Goal: Navigation & Orientation: Find specific page/section

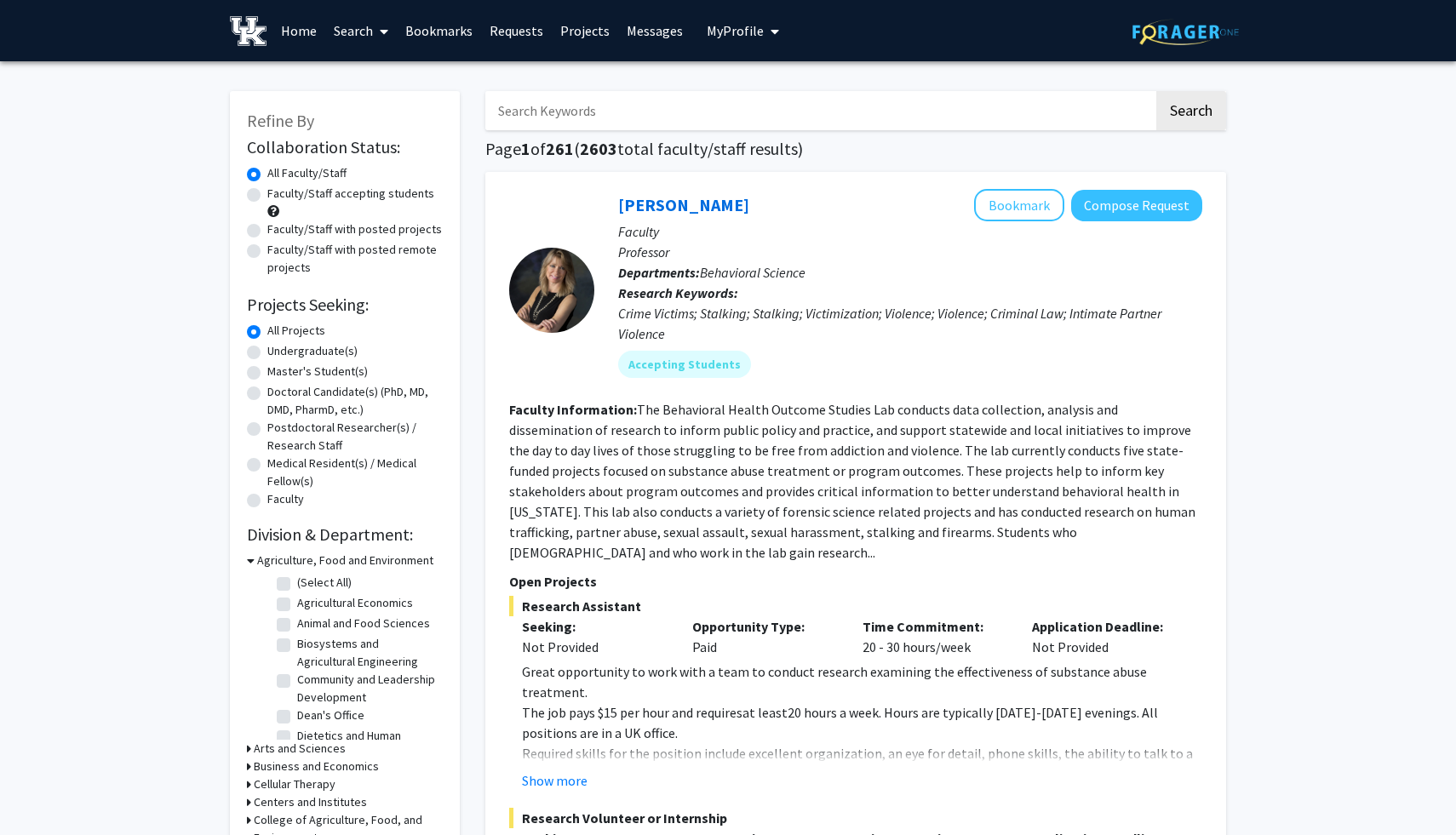
click at [441, 29] on link "Bookmarks" at bounding box center [439, 31] width 84 height 60
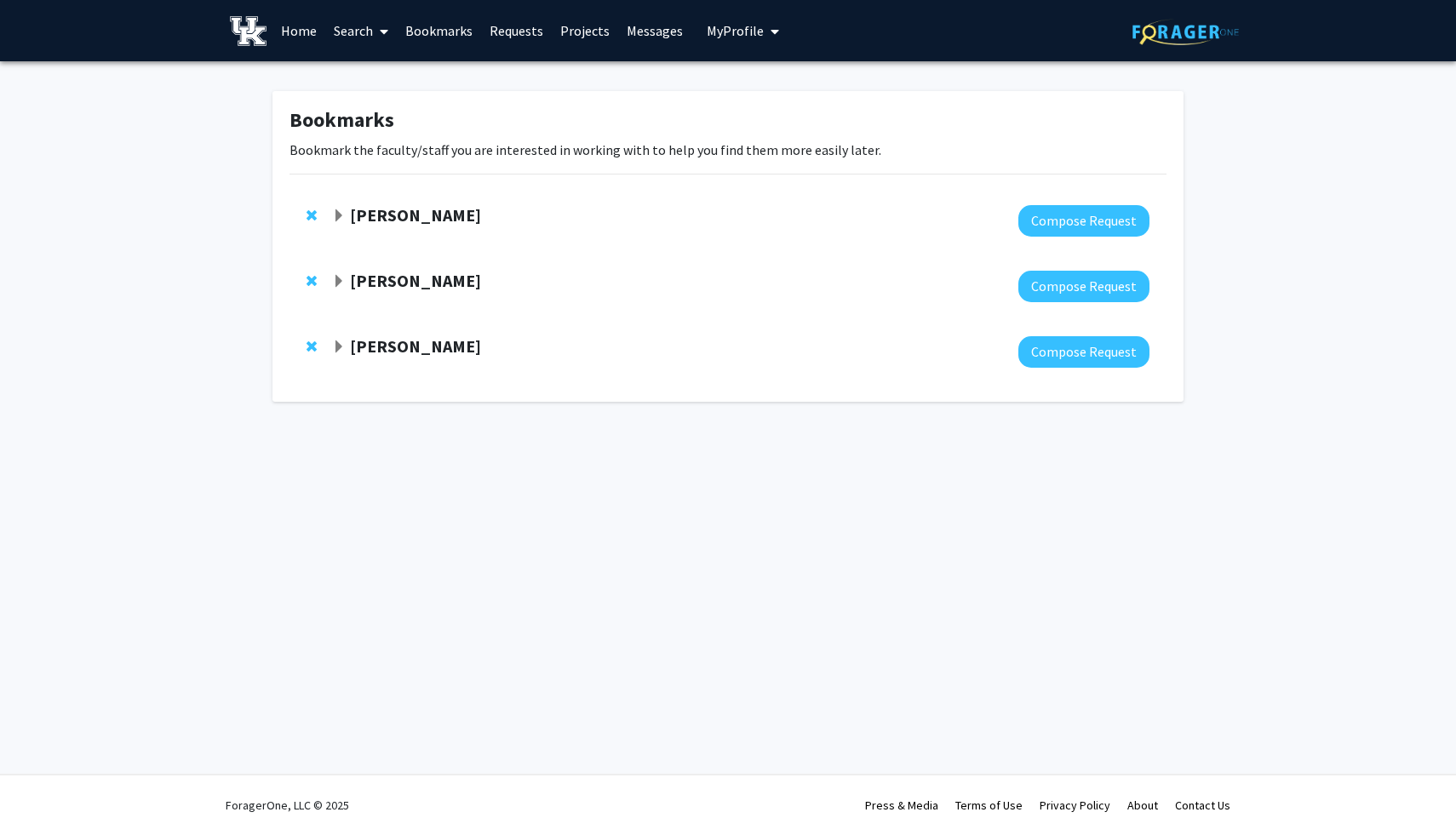
click at [436, 205] on strong "[PERSON_NAME]" at bounding box center [415, 214] width 131 height 21
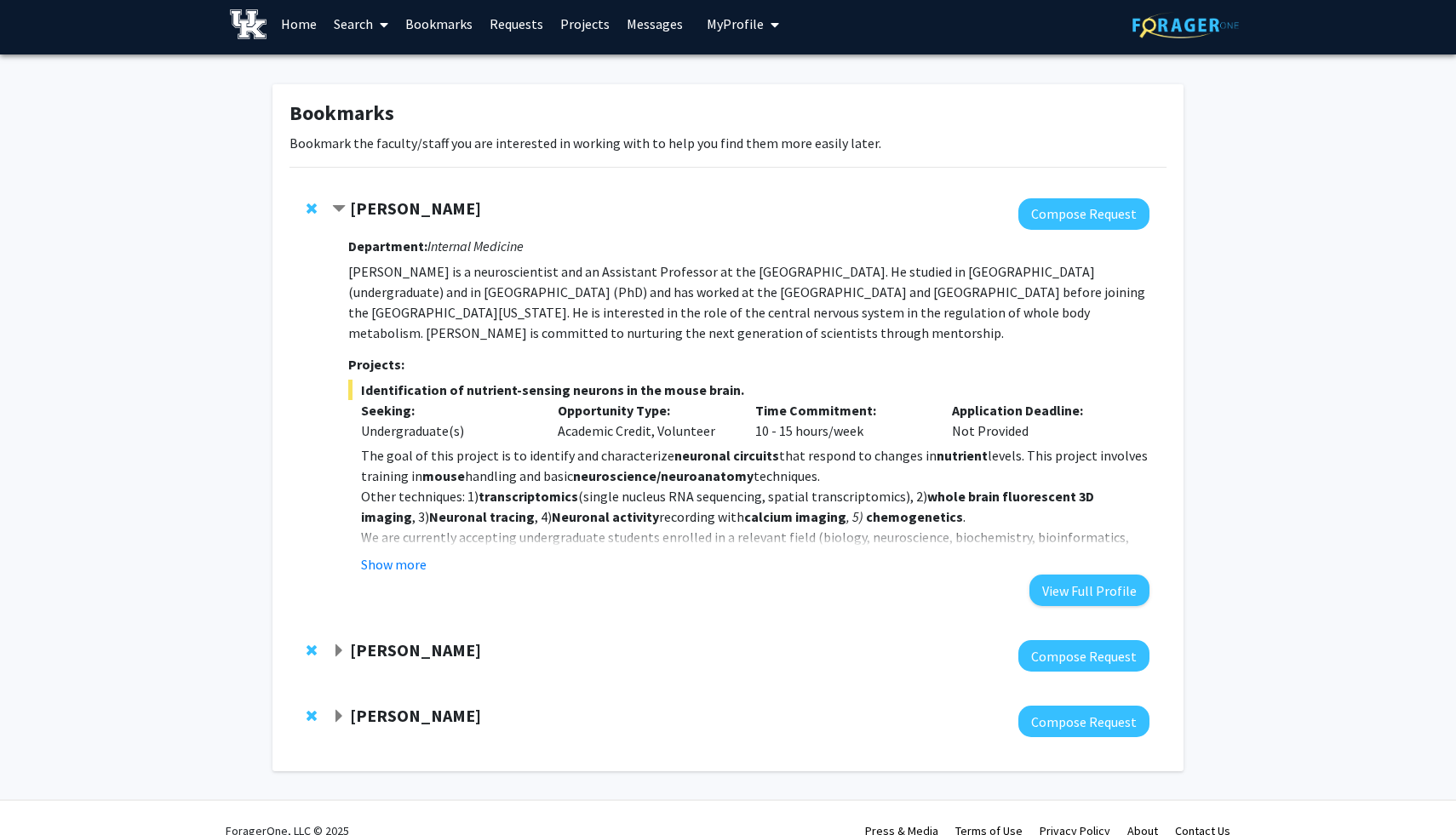
scroll to position [6, 0]
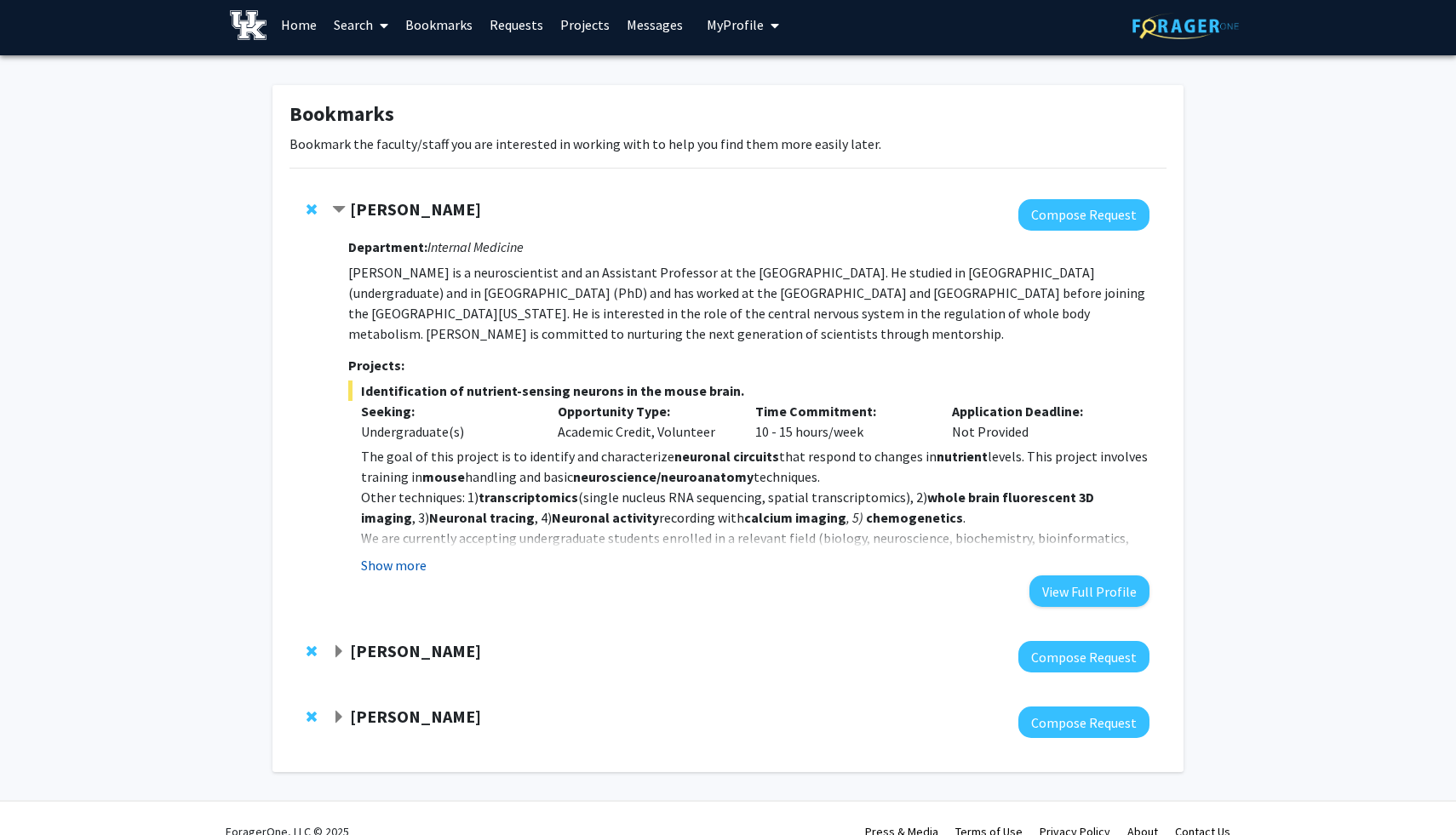
click at [405, 562] on button "Show more" at bounding box center [394, 566] width 65 height 21
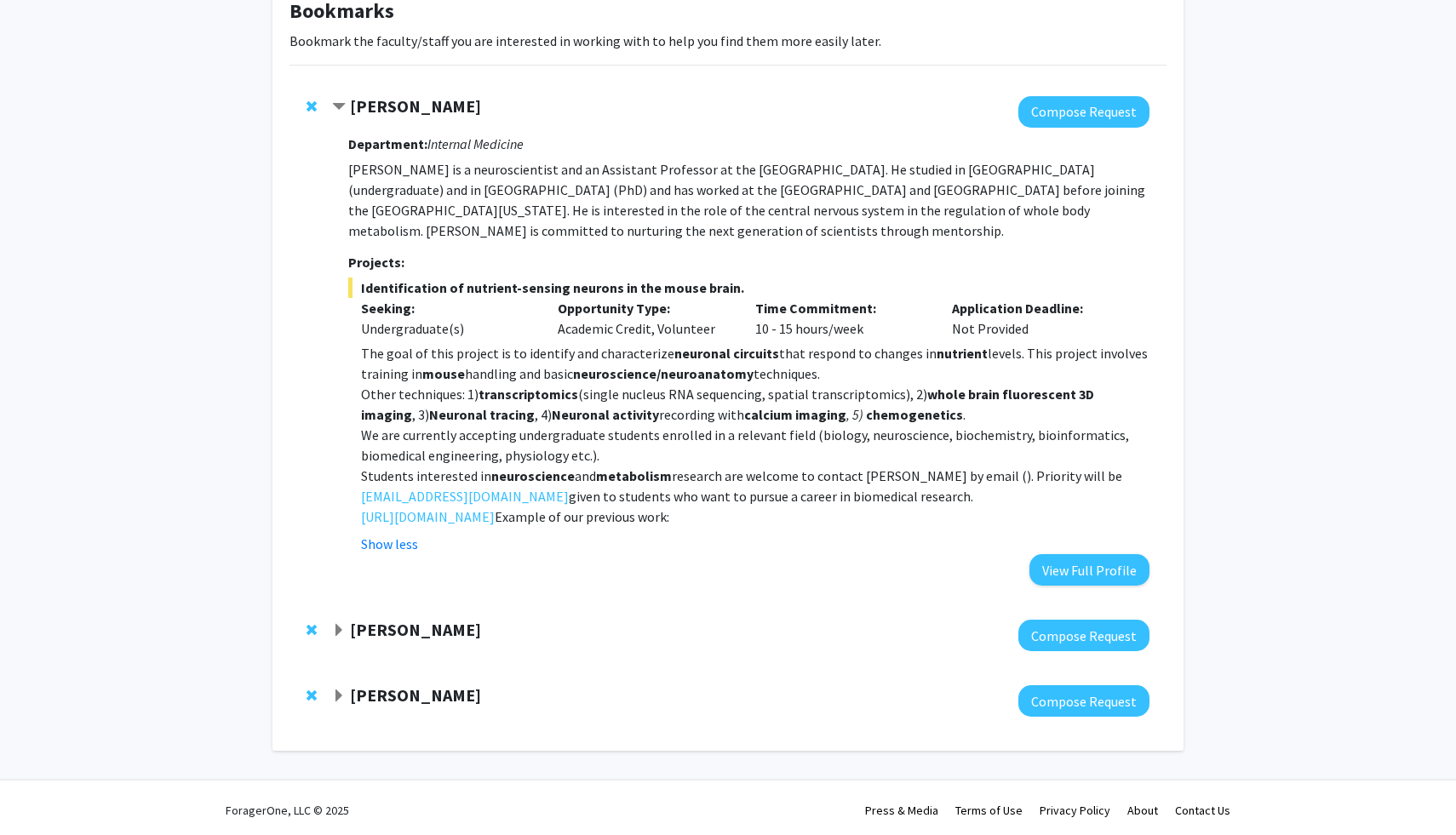
scroll to position [111, 0]
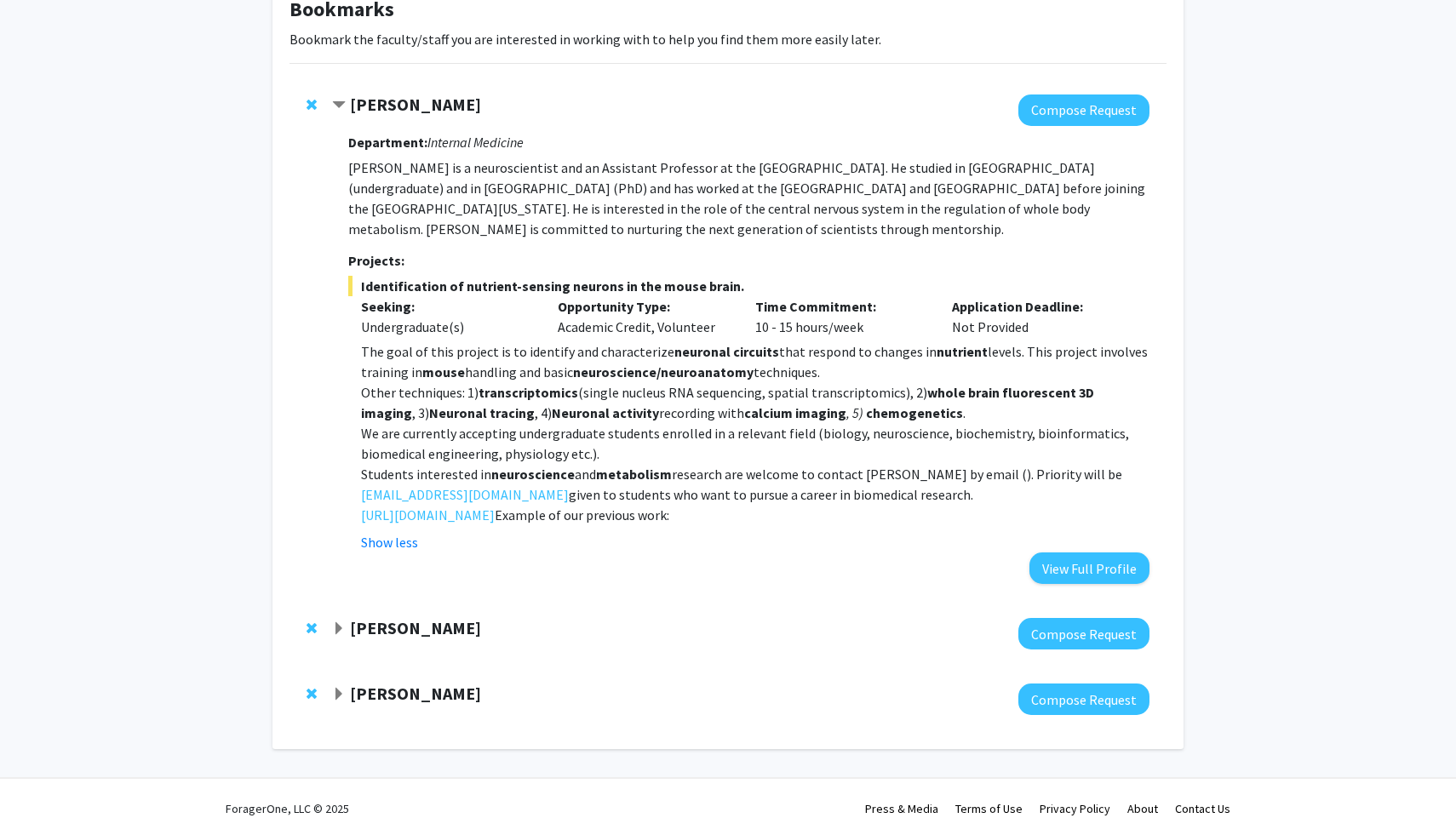
click at [403, 644] on div at bounding box center [740, 634] width 817 height 32
click at [427, 613] on div "[PERSON_NAME] Compose Request" at bounding box center [728, 634] width 877 height 65
click at [421, 632] on strong "[PERSON_NAME]" at bounding box center [415, 628] width 131 height 21
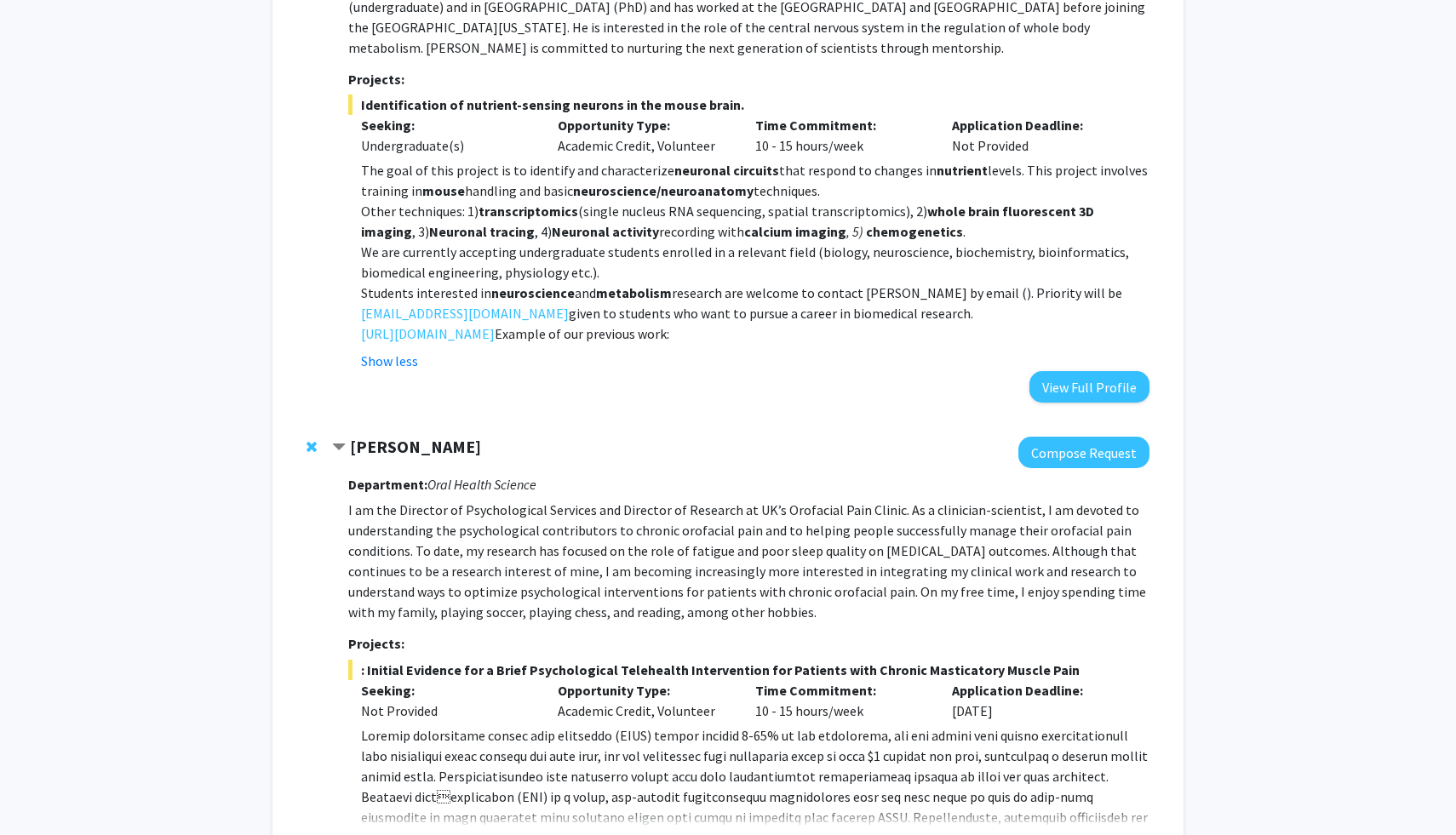
scroll to position [0, 0]
